Goal: Information Seeking & Learning: Learn about a topic

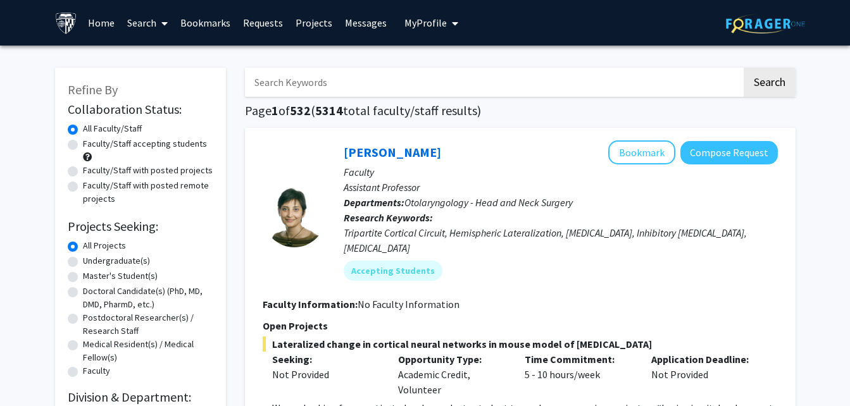
click at [418, 91] on input "Search Keywords" at bounding box center [493, 82] width 497 height 29
click at [744, 68] on button "Search" at bounding box center [770, 82] width 52 height 29
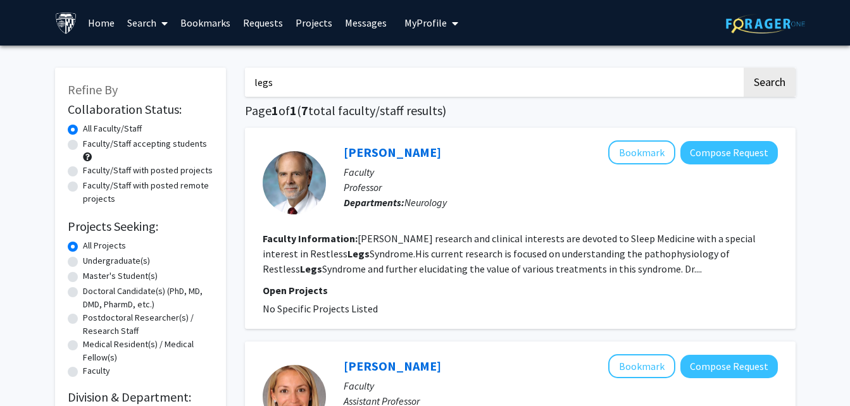
click at [386, 92] on input "legs" at bounding box center [493, 82] width 497 height 29
type input "l"
click at [744, 68] on button "Search" at bounding box center [770, 82] width 52 height 29
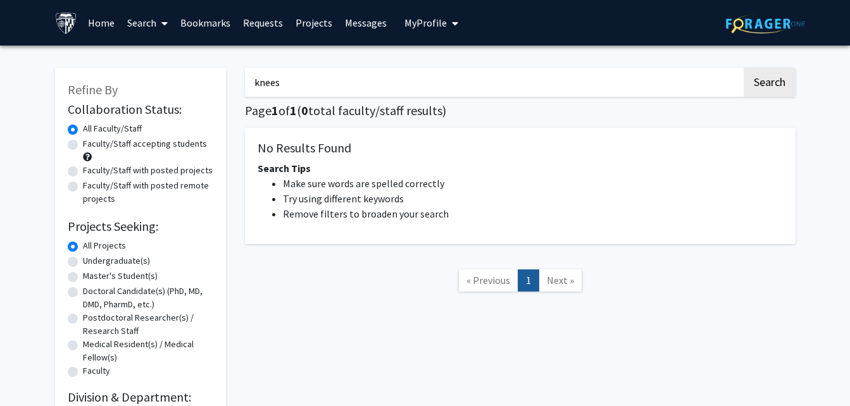
click at [386, 92] on input "knees" at bounding box center [493, 82] width 497 height 29
type input "k"
type input "prosthetic"
click at [744, 68] on button "Search" at bounding box center [770, 82] width 52 height 29
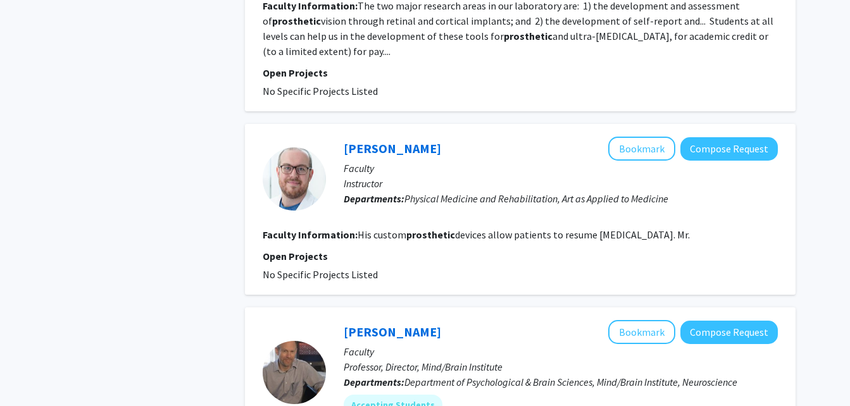
scroll to position [1664, 0]
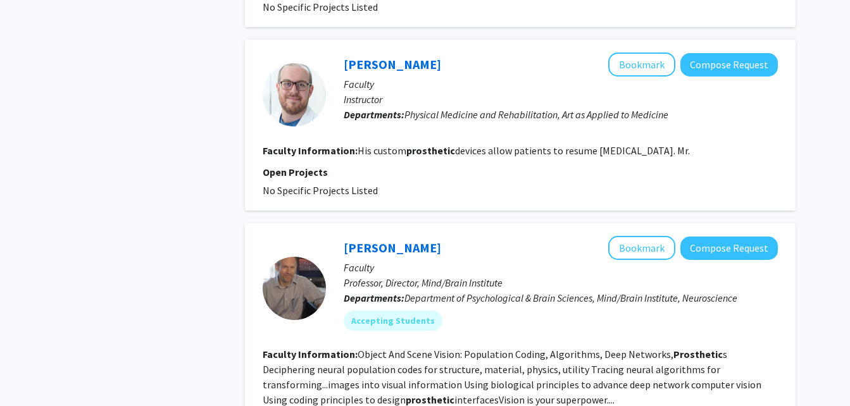
click at [676, 144] on fg-read-more "His custom prosthetic devices allow patients to resume [MEDICAL_DATA]. Mr." at bounding box center [524, 150] width 332 height 13
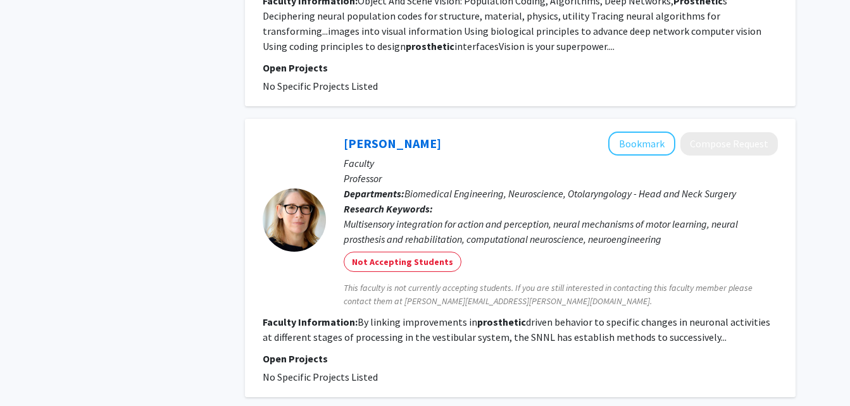
scroll to position [2167, 0]
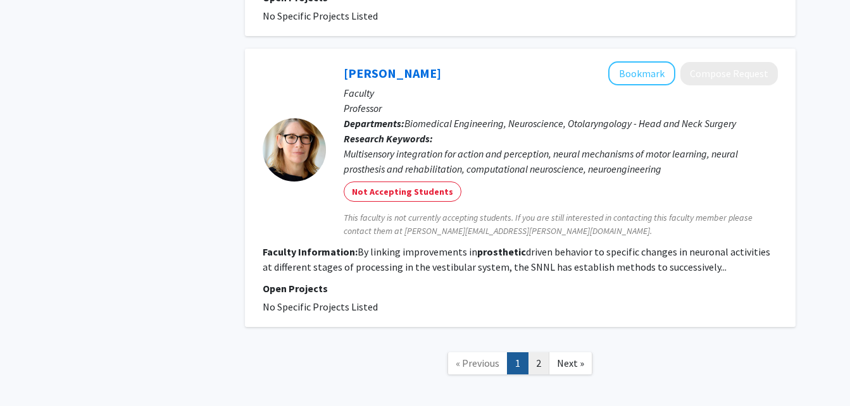
click at [537, 353] on link "2" at bounding box center [539, 364] width 22 height 22
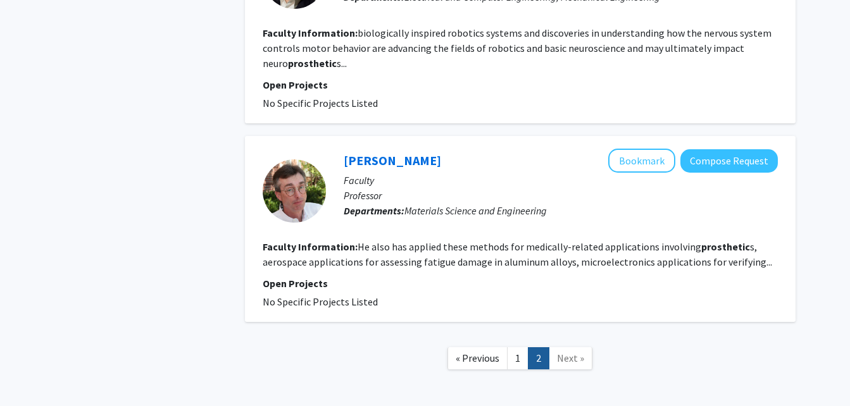
scroll to position [1874, 0]
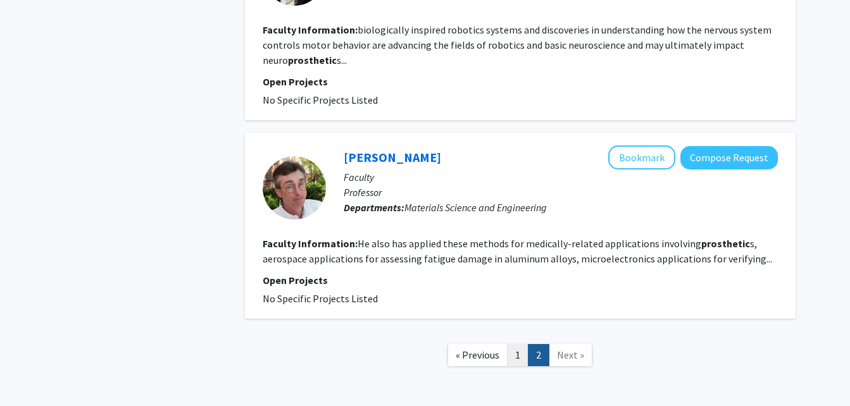
click at [520, 344] on link "1" at bounding box center [518, 355] width 22 height 22
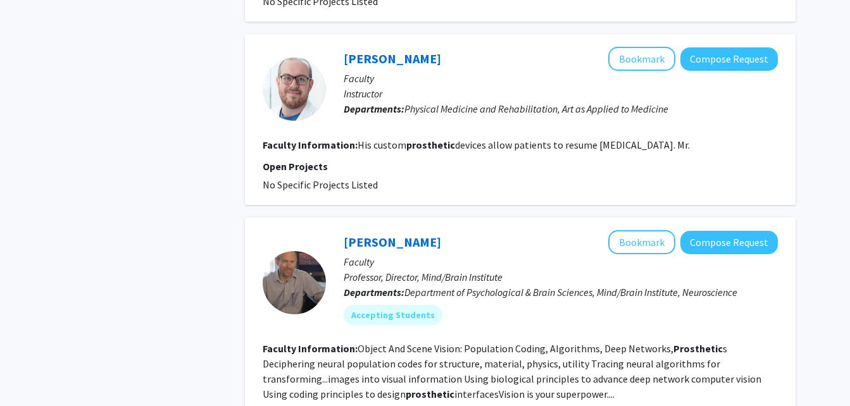
scroll to position [1746, 0]
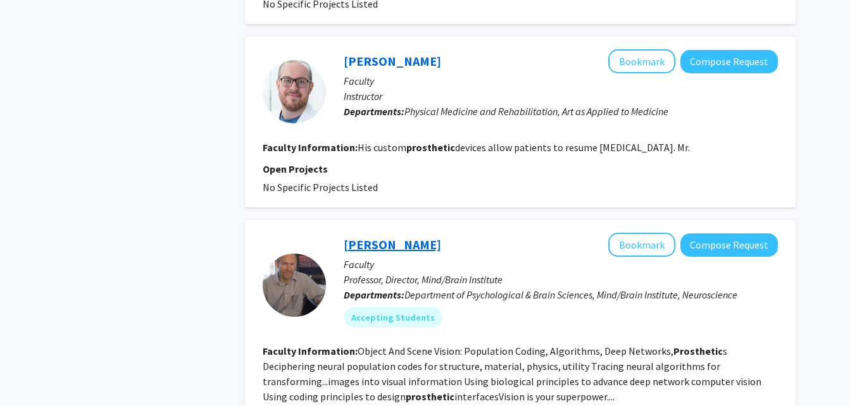
click at [375, 237] on link "[PERSON_NAME]" at bounding box center [392, 245] width 97 height 16
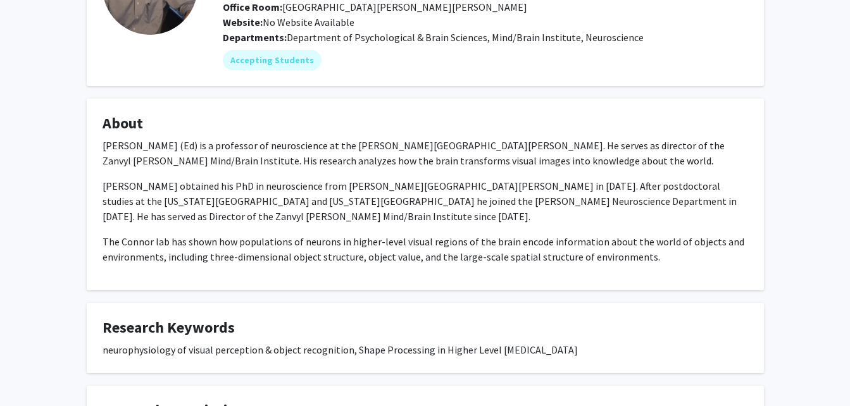
scroll to position [146, 0]
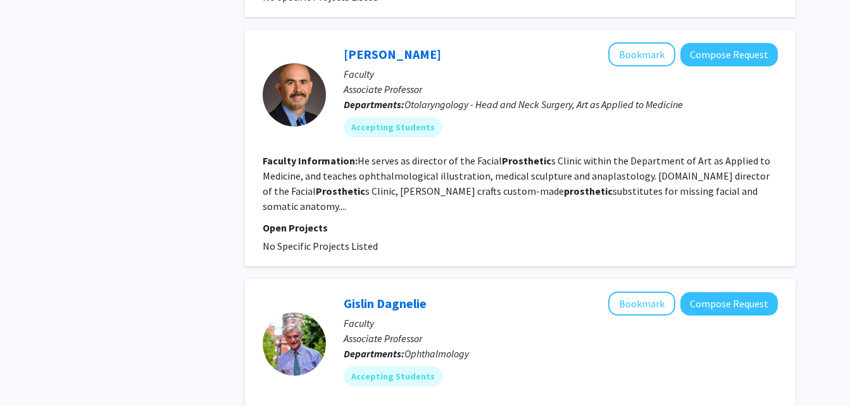
scroll to position [1256, 0]
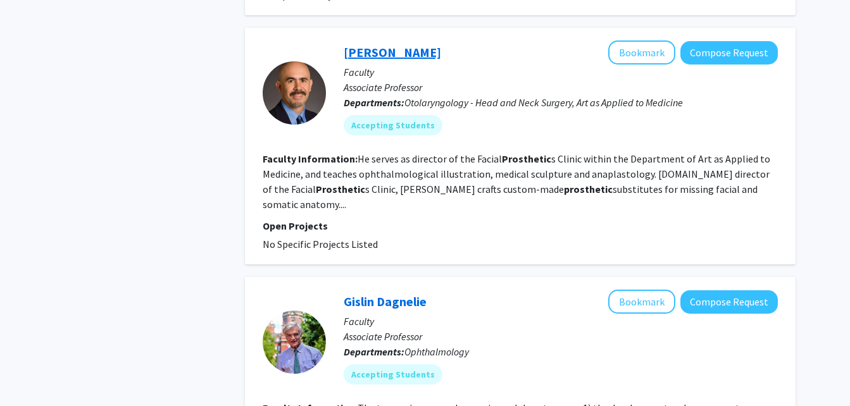
click at [375, 44] on link "[PERSON_NAME]" at bounding box center [392, 52] width 97 height 16
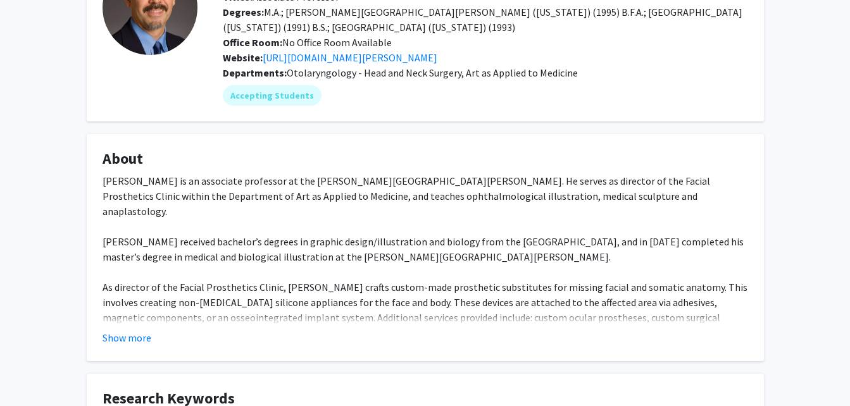
scroll to position [138, 0]
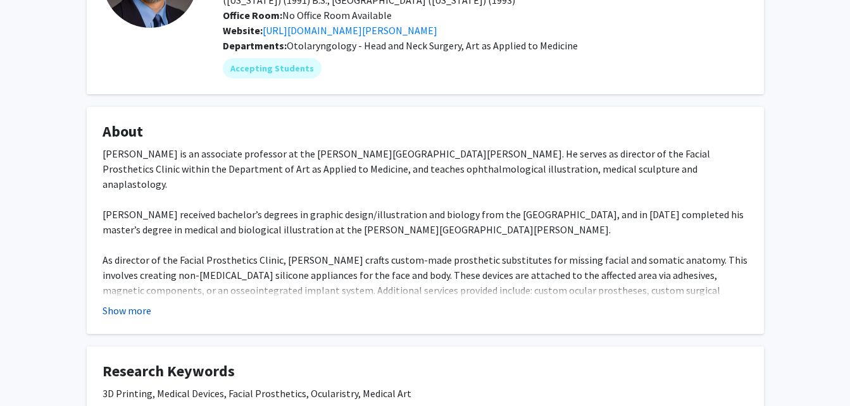
click at [113, 311] on button "Show more" at bounding box center [127, 310] width 49 height 15
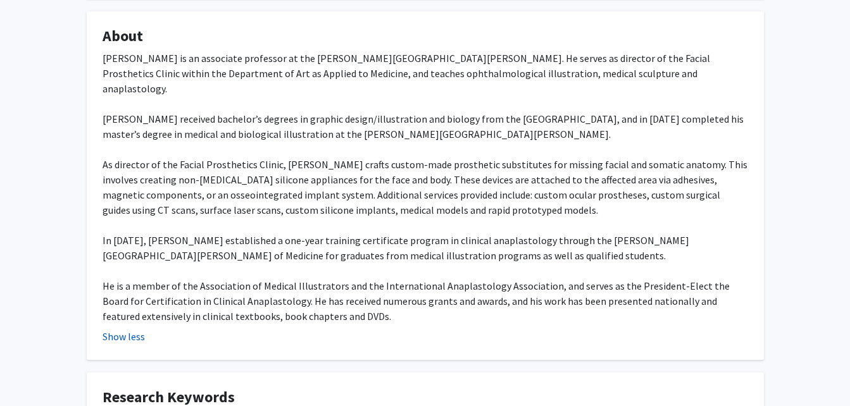
scroll to position [242, 0]
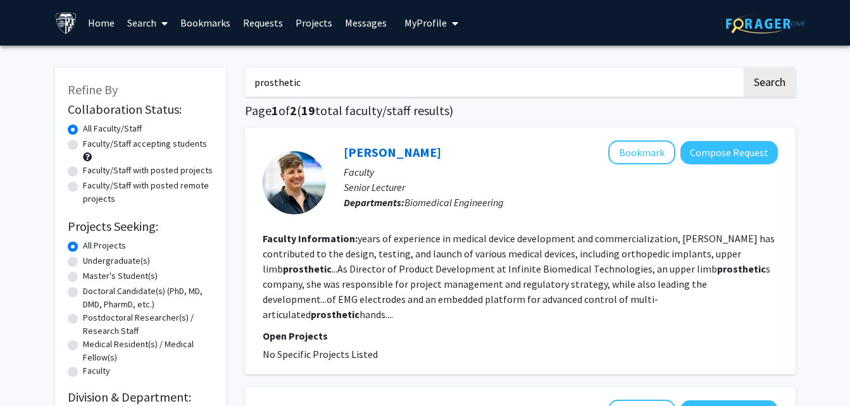
click at [392, 78] on input "prosthetic" at bounding box center [493, 82] width 497 height 29
type input "p"
click at [744, 68] on button "Search" at bounding box center [770, 82] width 52 height 29
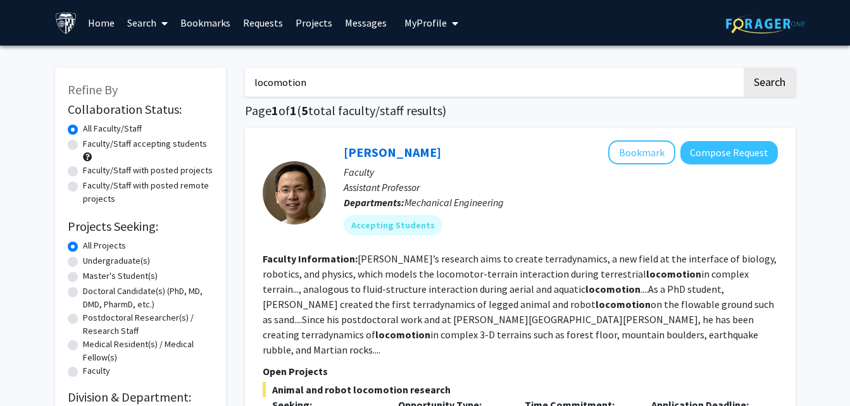
click at [647, 85] on input "locomotion" at bounding box center [493, 82] width 497 height 29
type input "l"
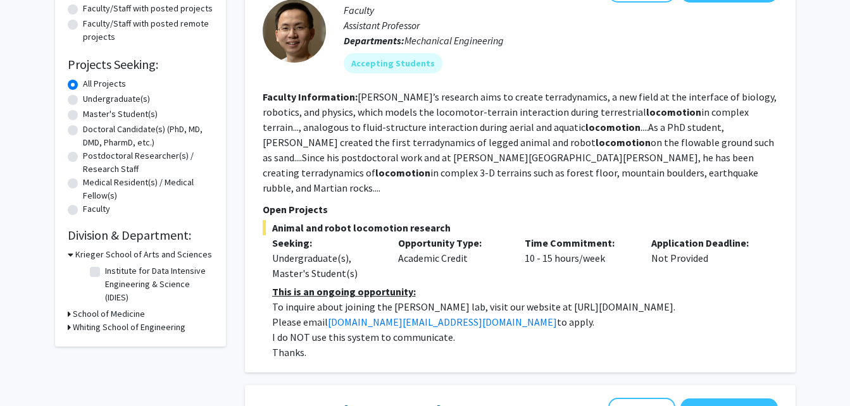
scroll to position [175, 0]
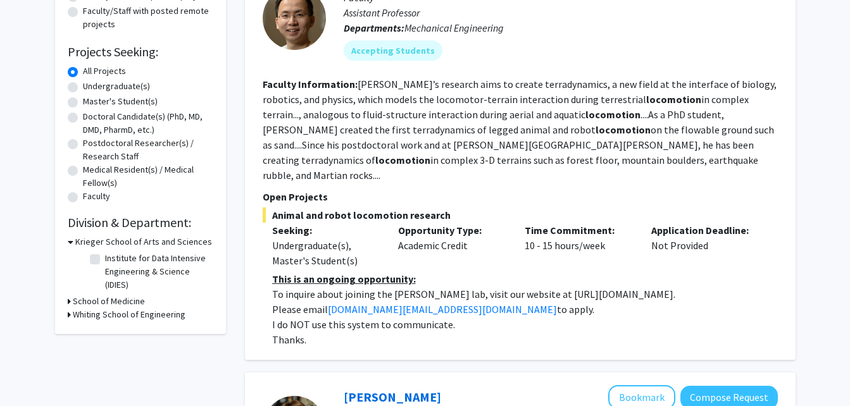
type input "neuro"
click at [77, 318] on h3 "Whiting School of Engineering" at bounding box center [129, 314] width 113 height 13
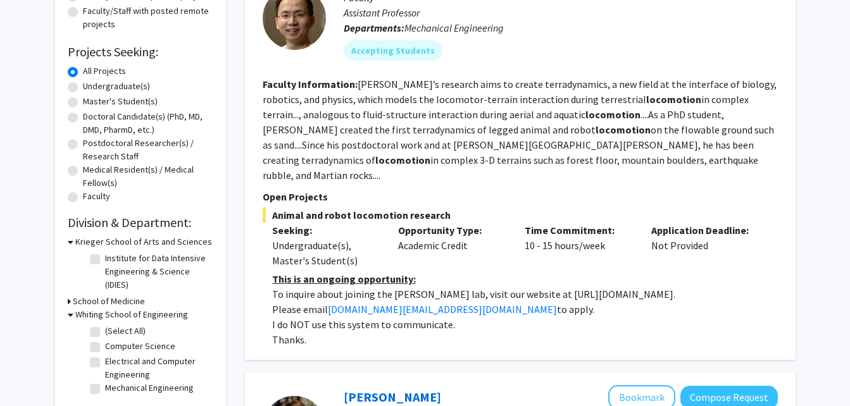
click at [105, 332] on label "(Select All)" at bounding box center [125, 331] width 41 height 13
click at [105, 332] on input "(Select All)" at bounding box center [109, 329] width 8 height 8
checkbox input "true"
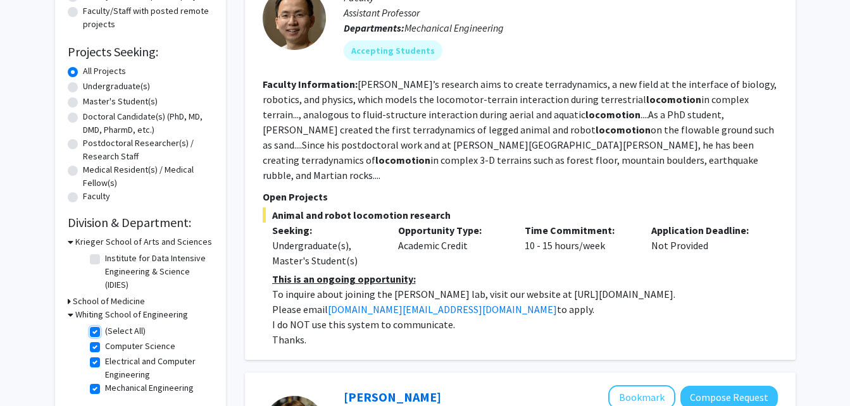
checkbox input "true"
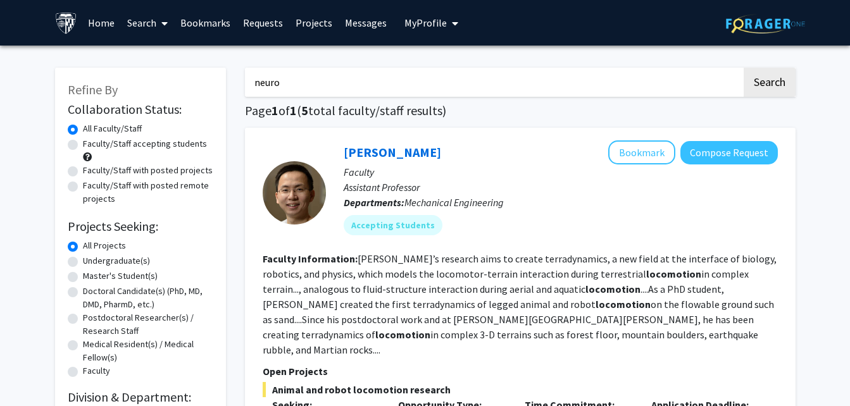
click at [393, 94] on input "neuro" at bounding box center [493, 82] width 497 height 29
click at [744, 68] on button "Search" at bounding box center [770, 82] width 52 height 29
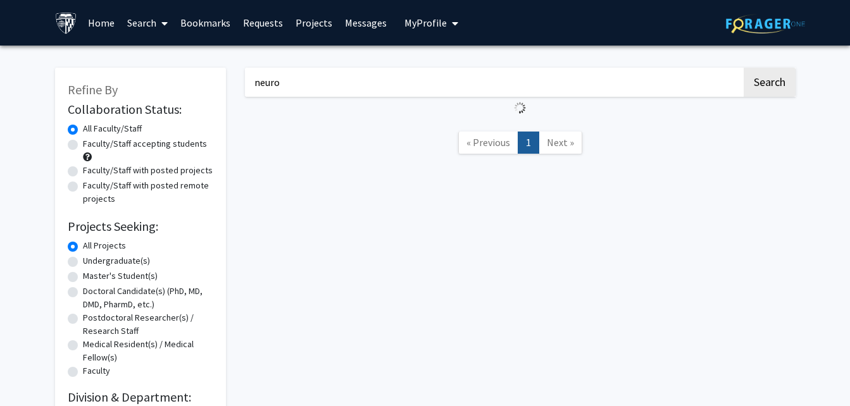
checkbox input "false"
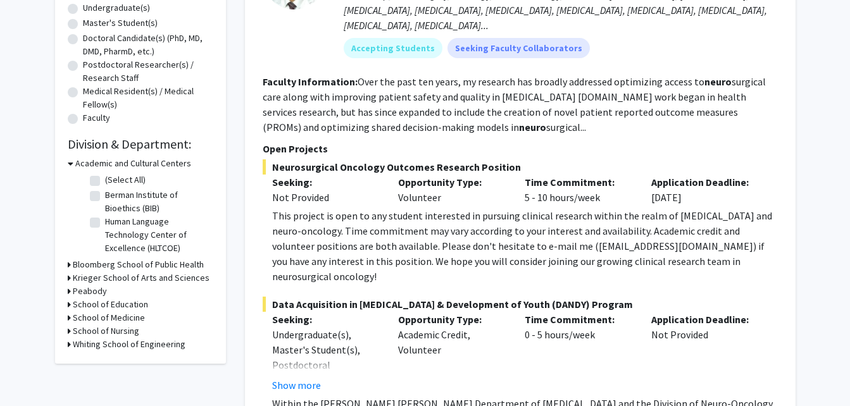
scroll to position [305, 0]
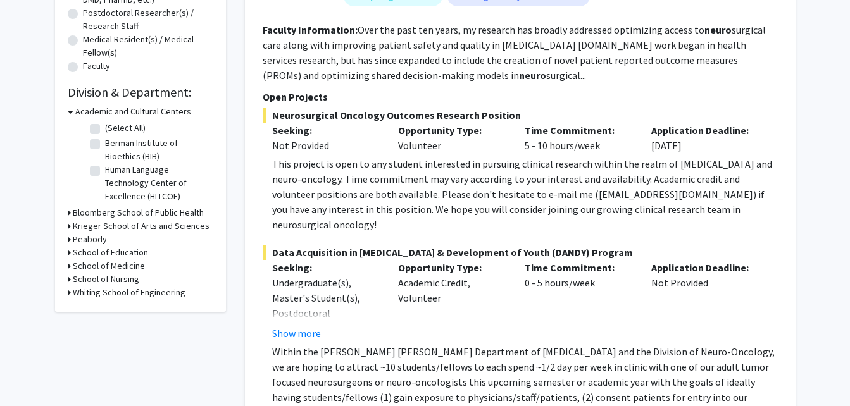
click at [131, 289] on h3 "Whiting School of Engineering" at bounding box center [129, 292] width 113 height 13
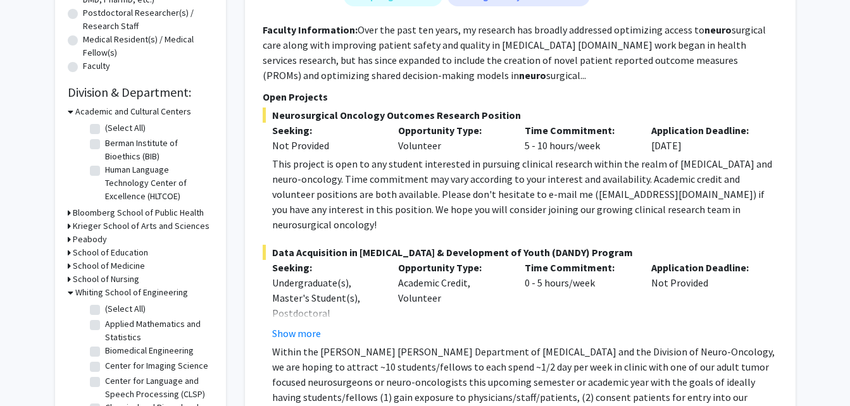
click at [113, 311] on label "(Select All)" at bounding box center [125, 309] width 41 height 13
click at [113, 311] on input "(Select All)" at bounding box center [109, 307] width 8 height 8
checkbox input "true"
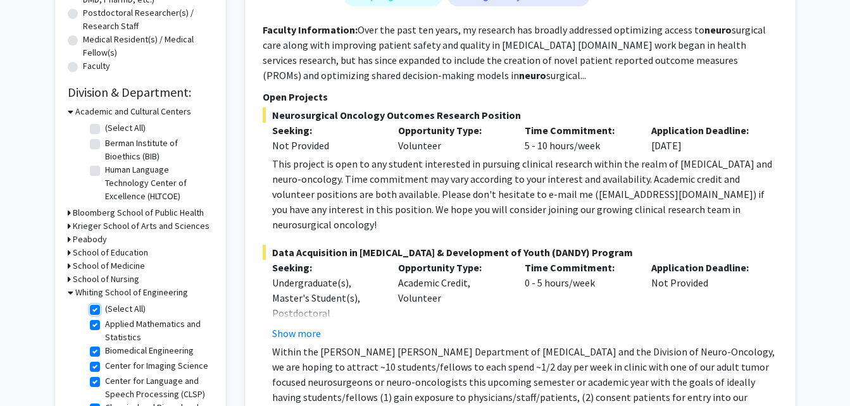
checkbox input "true"
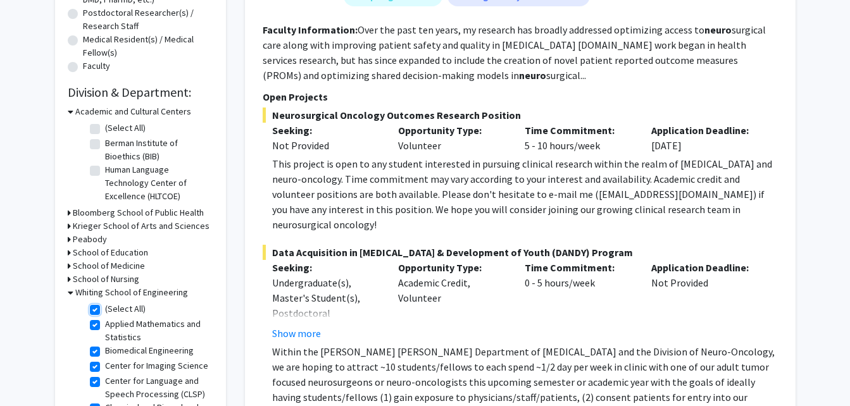
checkbox input "true"
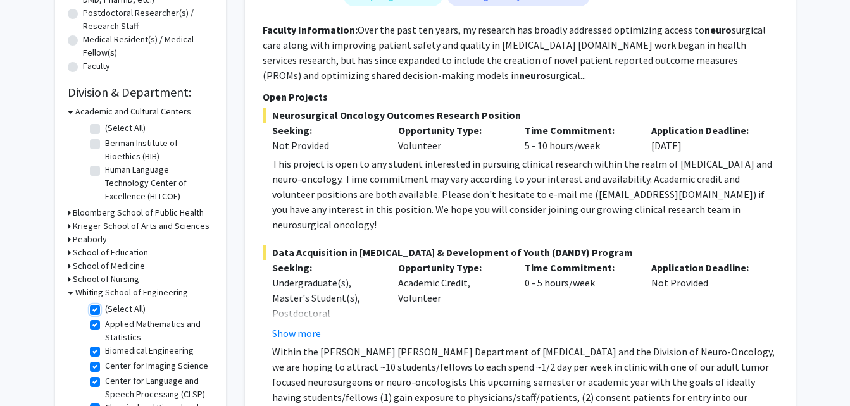
checkbox input "true"
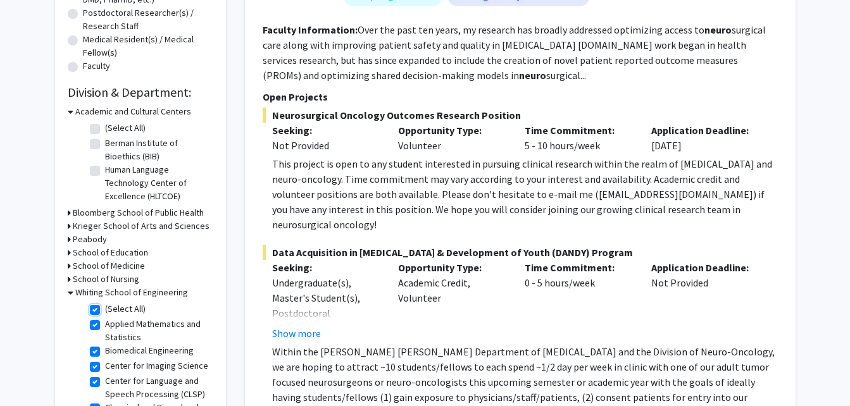
checkbox input "true"
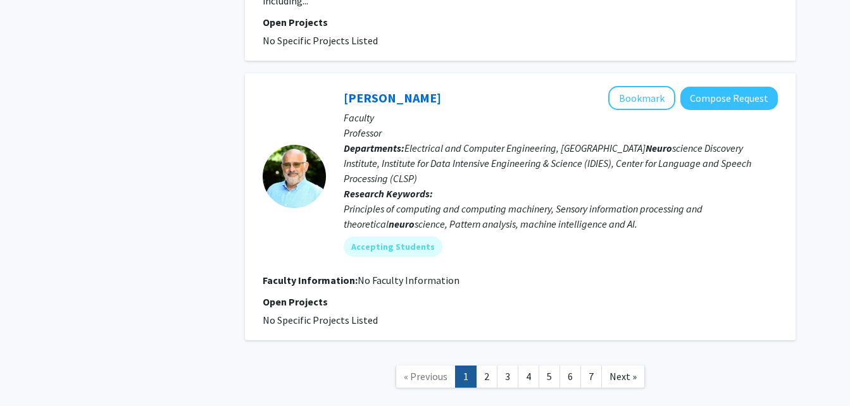
scroll to position [2525, 0]
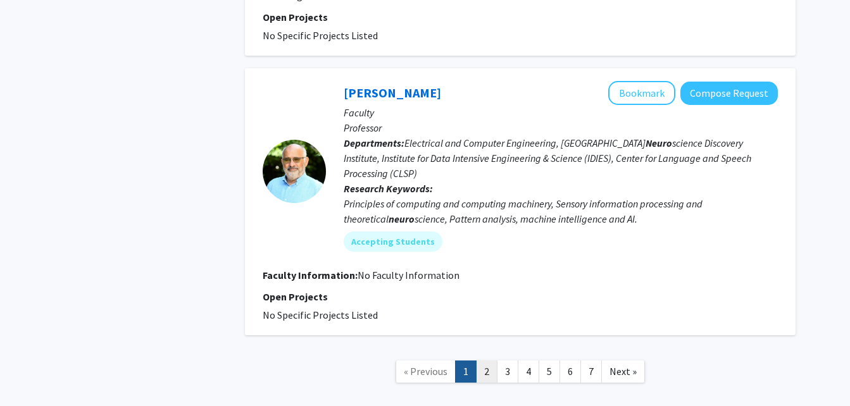
click at [487, 361] on link "2" at bounding box center [487, 372] width 22 height 22
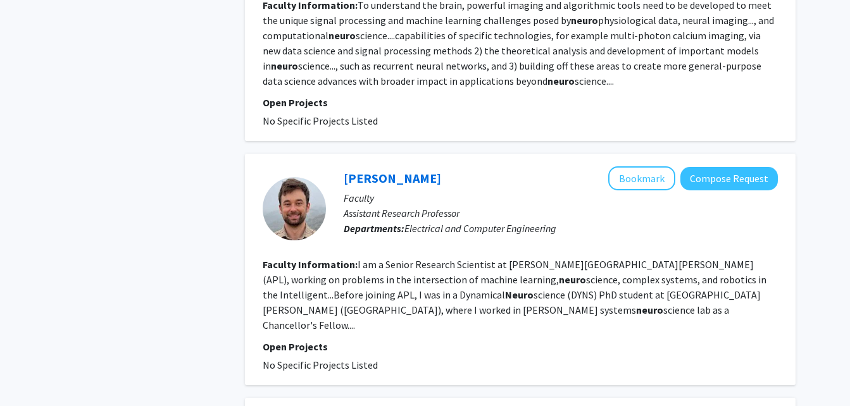
scroll to position [2072, 0]
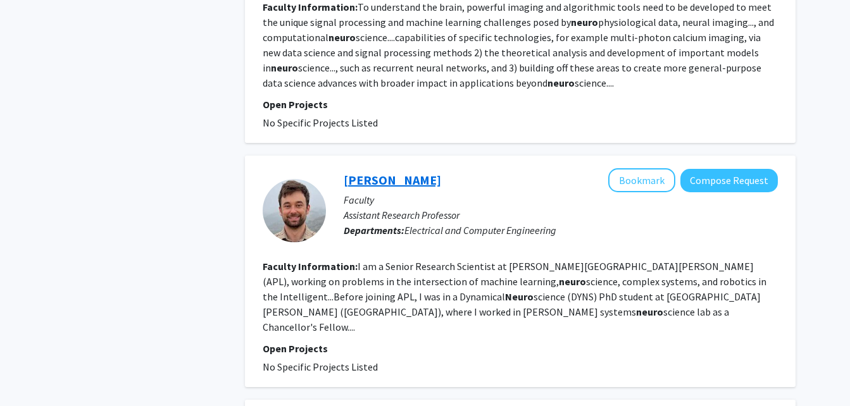
click at [403, 172] on link "[PERSON_NAME]" at bounding box center [392, 180] width 97 height 16
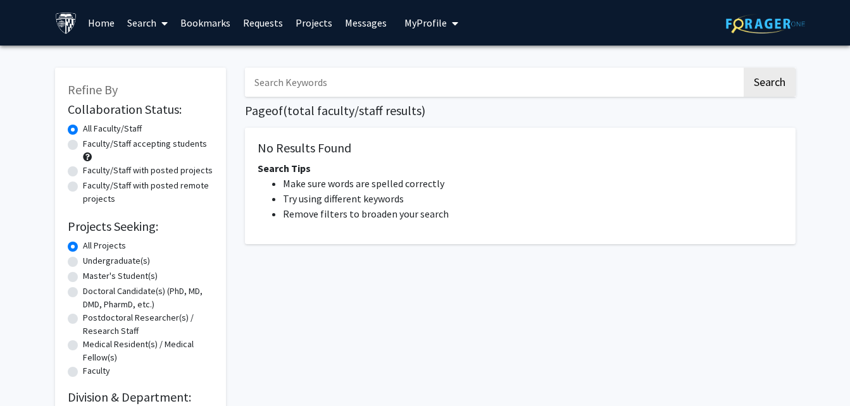
click at [106, 277] on label "Master's Student(s)" at bounding box center [120, 276] width 75 height 13
click at [91, 277] on input "Master's Student(s)" at bounding box center [87, 274] width 8 height 8
radio input "true"
click at [502, 79] on input "Search Keywords" at bounding box center [493, 82] width 497 height 29
click at [83, 243] on label "All Projects" at bounding box center [104, 245] width 43 height 13
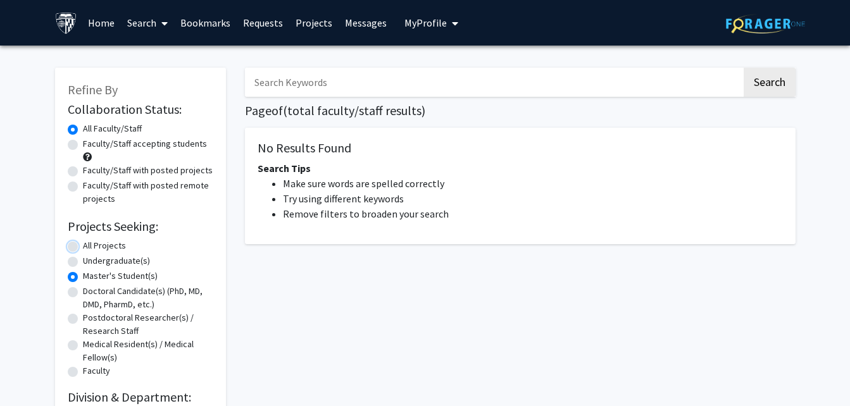
click at [83, 243] on input "All Projects" at bounding box center [87, 243] width 8 height 8
radio input "true"
click at [490, 88] on input "Search Keywords" at bounding box center [493, 82] width 497 height 29
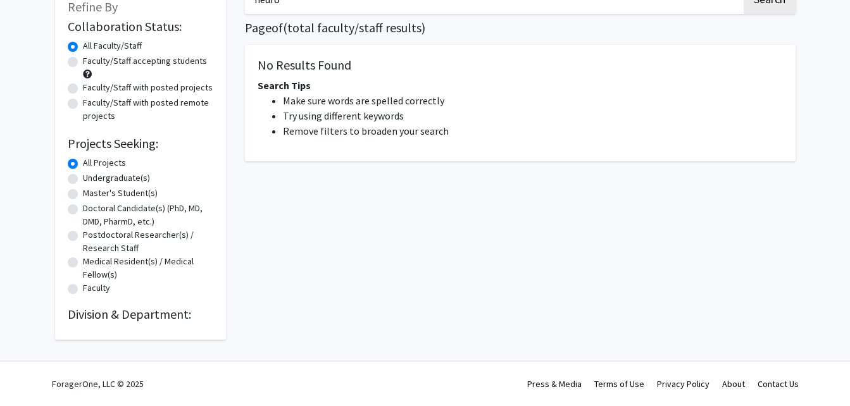
type input "neuro"
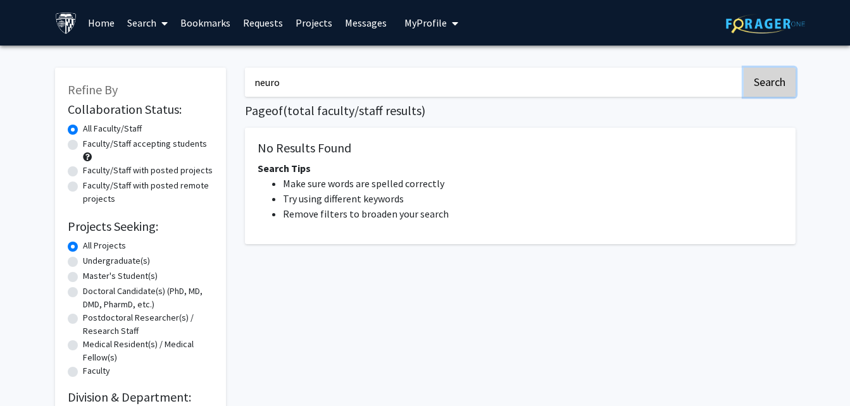
click at [767, 74] on button "Search" at bounding box center [770, 82] width 52 height 29
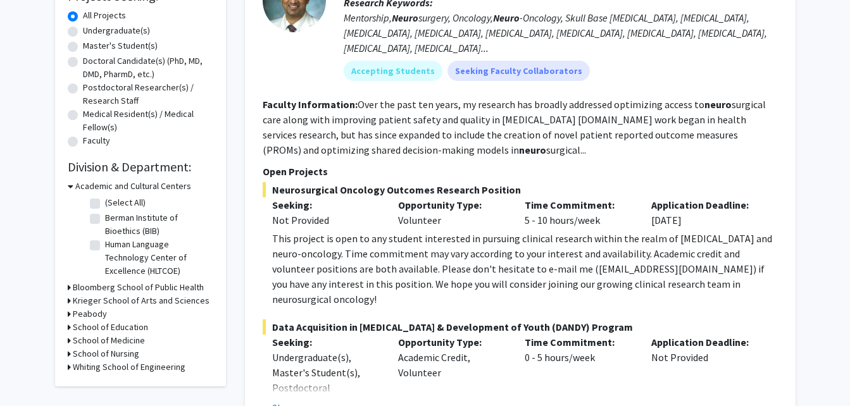
scroll to position [247, 0]
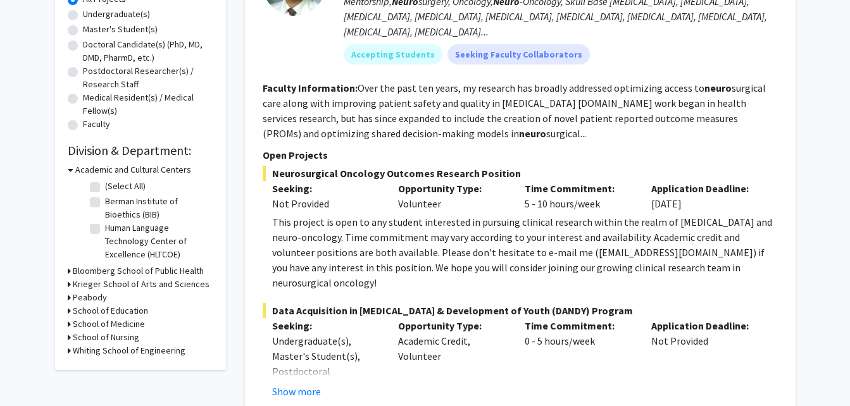
click at [94, 355] on h3 "Whiting School of Engineering" at bounding box center [129, 350] width 113 height 13
click at [105, 368] on label "(Select All)" at bounding box center [125, 367] width 41 height 13
click at [105, 368] on input "(Select All)" at bounding box center [109, 365] width 8 height 8
checkbox input "true"
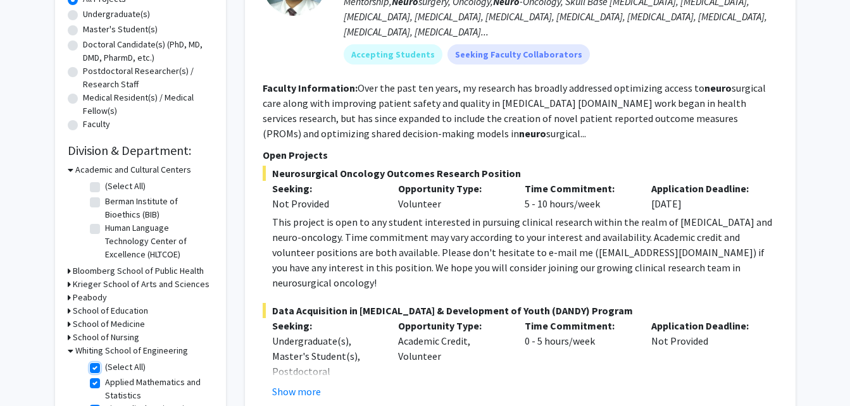
checkbox input "true"
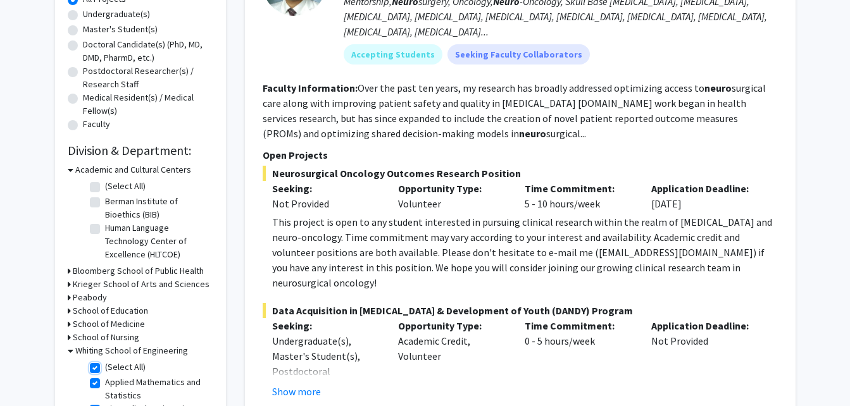
checkbox input "true"
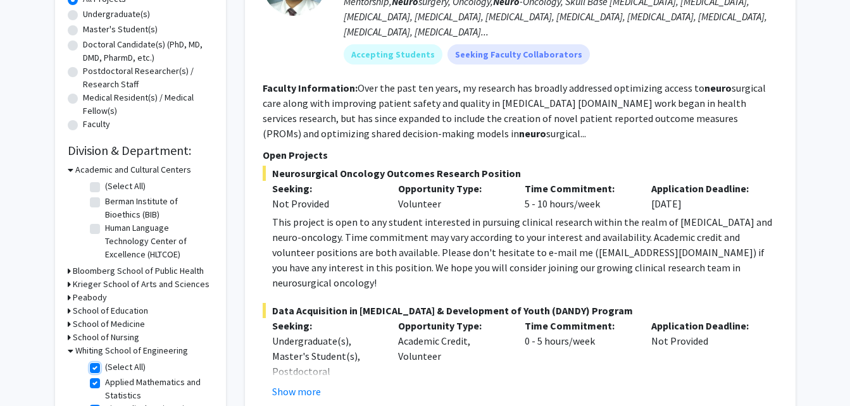
checkbox input "true"
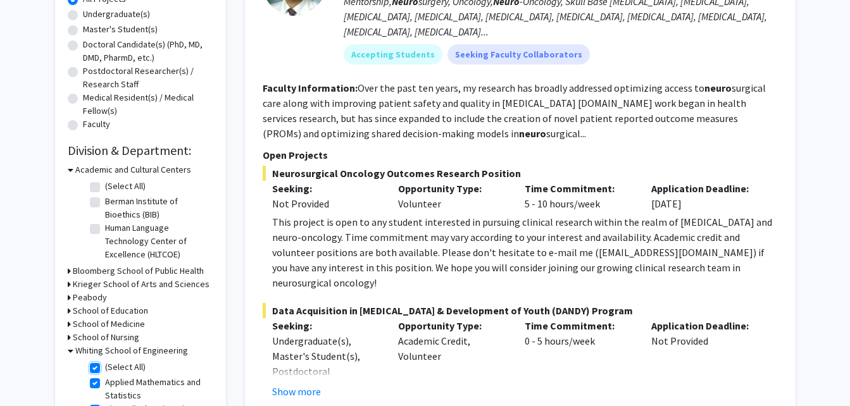
checkbox input "true"
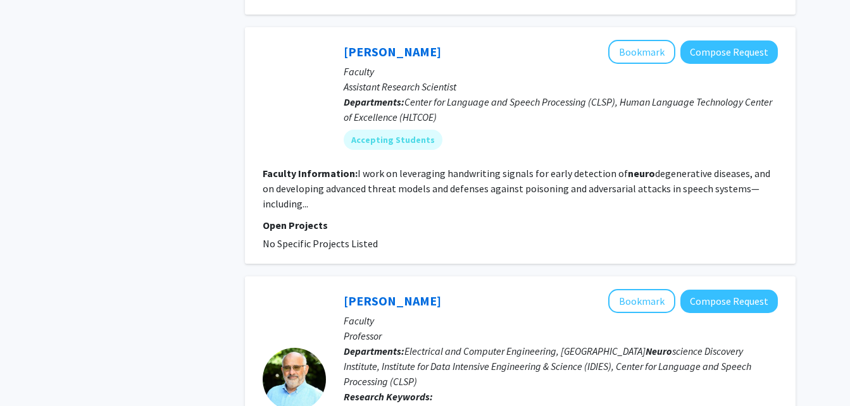
scroll to position [2534, 0]
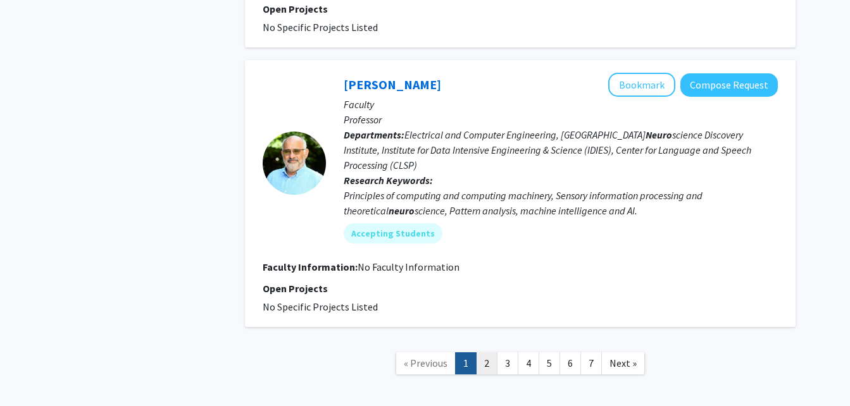
click at [486, 353] on link "2" at bounding box center [487, 364] width 22 height 22
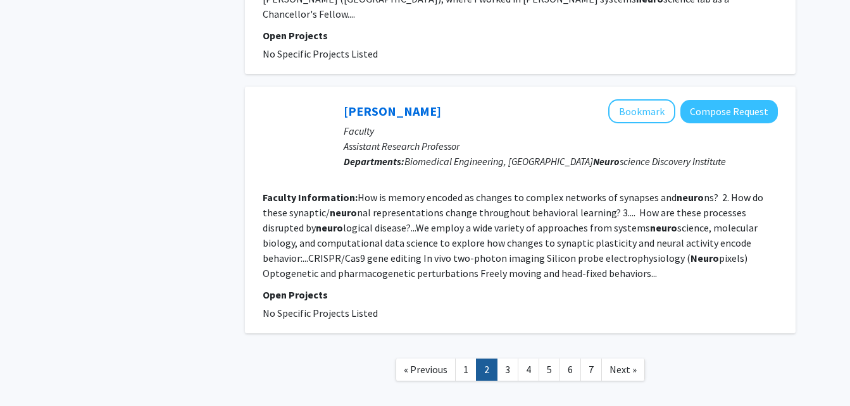
scroll to position [2422, 0]
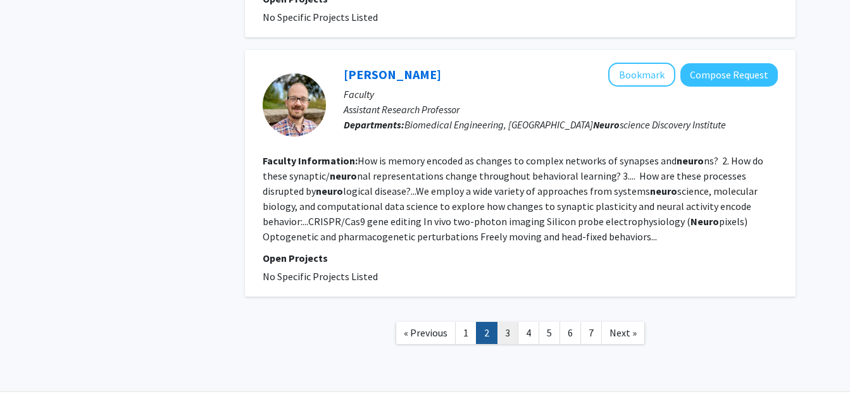
click at [504, 322] on link "3" at bounding box center [508, 333] width 22 height 22
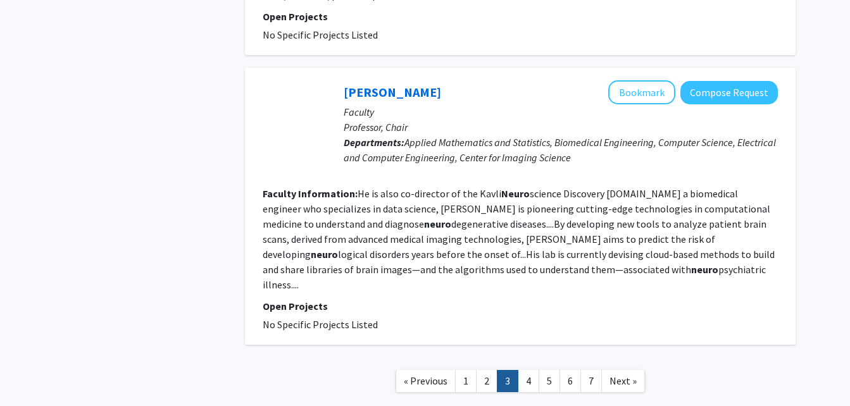
scroll to position [2353, 0]
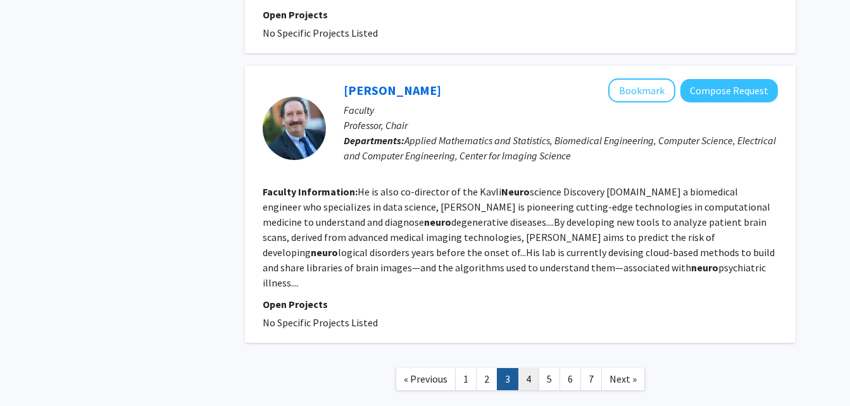
click at [531, 368] on link "4" at bounding box center [529, 379] width 22 height 22
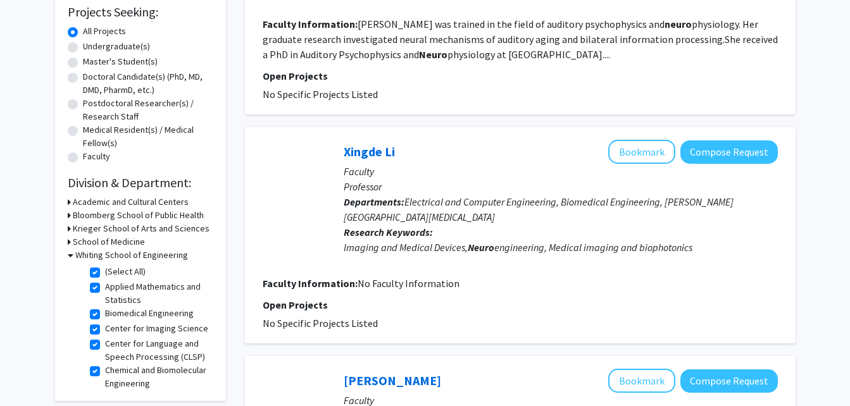
scroll to position [217, 0]
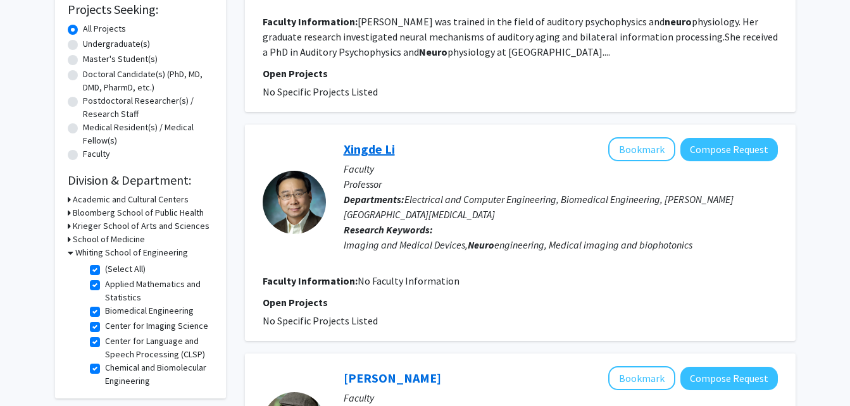
click at [368, 151] on link "Xingde Li" at bounding box center [369, 149] width 51 height 16
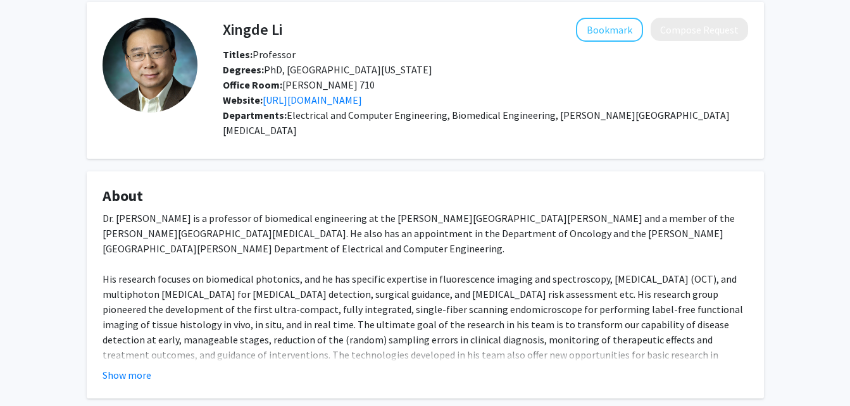
scroll to position [60, 0]
